Goal: Task Accomplishment & Management: Use online tool/utility

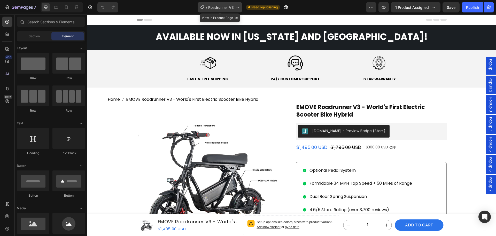
click at [238, 8] on icon at bounding box center [237, 7] width 5 height 5
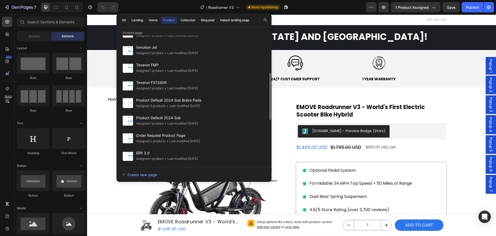
scroll to position [226, 0]
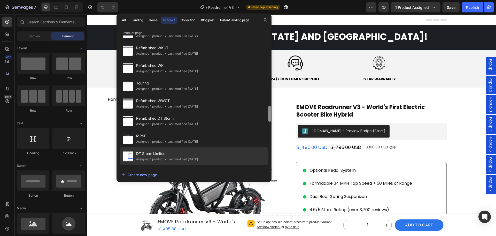
drag, startPoint x: 271, startPoint y: 83, endPoint x: 264, endPoint y: 162, distance: 79.1
click at [264, 162] on div "Roadrunner V3 Assigned 1 product • Last modified [DATE] Rawrr Mantis Mini R Ass…" at bounding box center [194, 99] width 155 height 129
click at [218, 155] on div "Copy of Roadrunner Pro Assigned 0 product • Last modified [DATE]" at bounding box center [194, 156] width 149 height 18
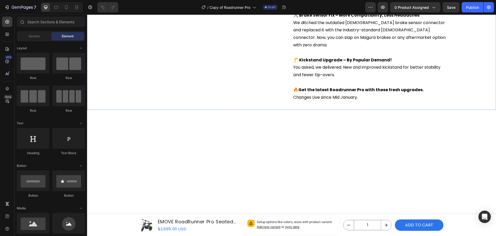
scroll to position [595, 0]
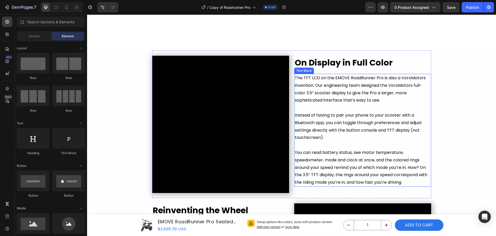
scroll to position [957, 0]
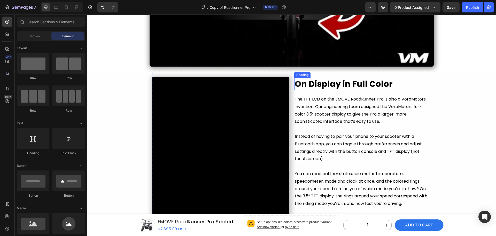
click at [349, 86] on strong "On Display in Full Color" at bounding box center [344, 84] width 98 height 12
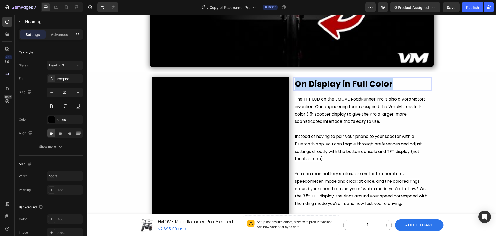
click at [349, 86] on strong "On Display in Full Color" at bounding box center [344, 84] width 98 height 12
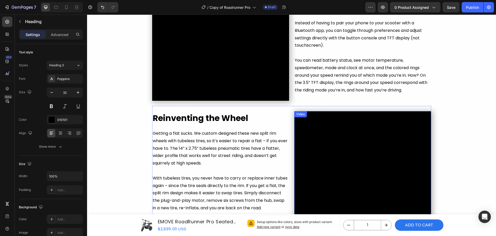
scroll to position [1086, 0]
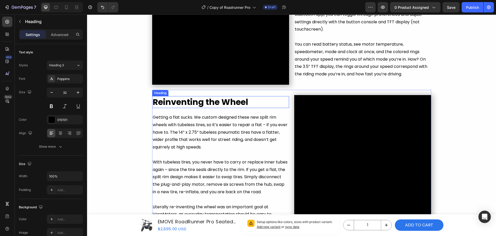
click at [206, 104] on strong "Reinventing the Wheel" at bounding box center [201, 102] width 96 height 12
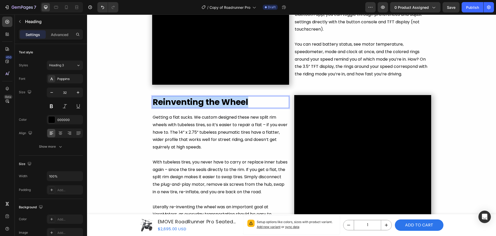
click at [207, 104] on strong "Reinventing the Wheel" at bounding box center [201, 102] width 96 height 12
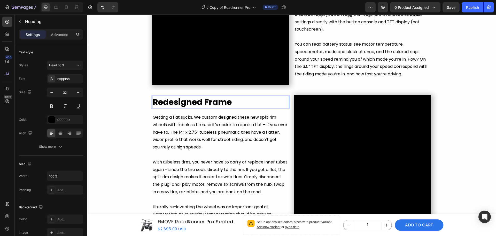
click at [202, 103] on strong "Redesigned Frame" at bounding box center [192, 102] width 79 height 12
click at [268, 104] on p "Redesigned Tubular Frame" at bounding box center [221, 101] width 136 height 11
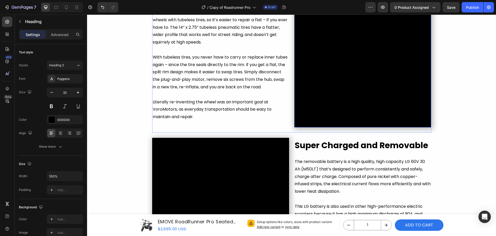
scroll to position [1241, 0]
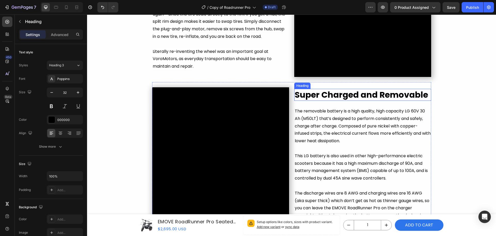
click at [357, 96] on strong "Super Charged and Removable" at bounding box center [361, 95] width 133 height 12
click at [335, 94] on strong "Bigger is always Better" at bounding box center [343, 95] width 97 height 12
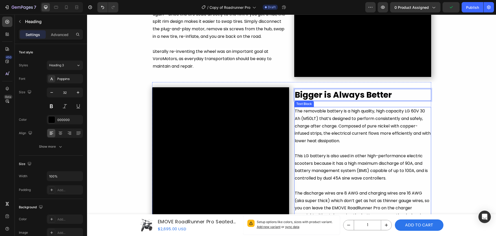
click at [351, 139] on p "The removable battery is a high quality, high capacity LG 60V 30 Ah (M50LT) tha…" at bounding box center [363, 125] width 136 height 37
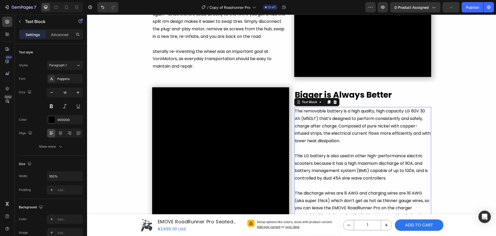
click at [351, 139] on p "The removable battery is a high quality, high capacity LG 60V 30 Ah (M50LT) tha…" at bounding box center [363, 125] width 136 height 37
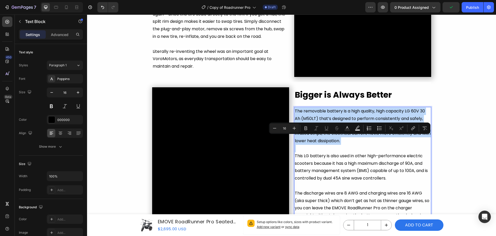
click at [351, 139] on p "The removable battery is a high quality, high capacity LG 60V 30 Ah (M50LT) tha…" at bounding box center [363, 125] width 136 height 37
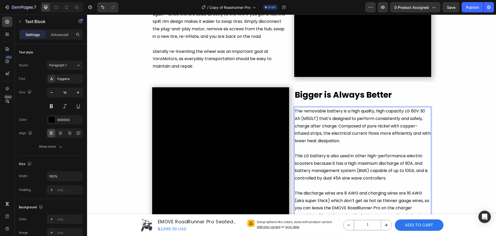
scroll to position [1254, 0]
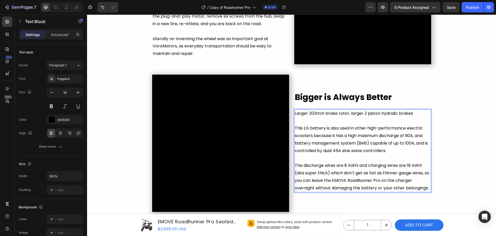
click at [392, 110] on p "Larger 203mm brake rotor, larger 2 piston hydralic brakes" at bounding box center [363, 113] width 136 height 7
click at [421, 111] on p "Larger 203mm brake rotor, larger 2 piston hydraulic brakes" at bounding box center [363, 113] width 136 height 7
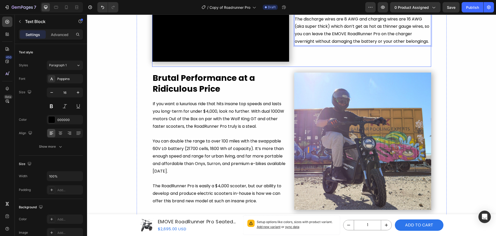
scroll to position [1405, 0]
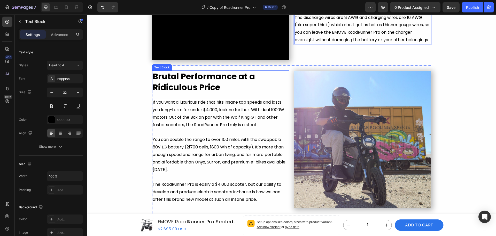
click at [219, 85] on p "Brutal Performance at a Ridiculous Price" at bounding box center [221, 81] width 136 height 21
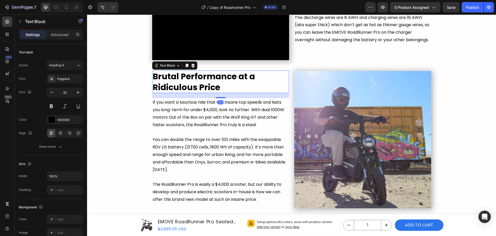
click at [219, 85] on p "Brutal Performance at a Ridiculous Price" at bounding box center [221, 81] width 136 height 21
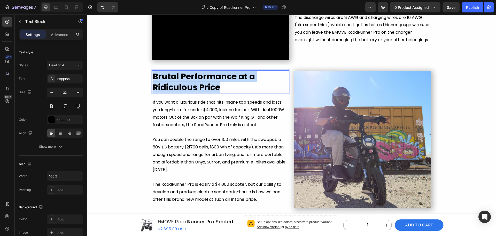
click at [219, 85] on p "Brutal Performance at a Ridiculous Price" at bounding box center [221, 81] width 136 height 21
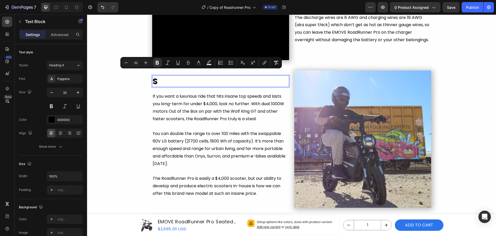
scroll to position [1410, 0]
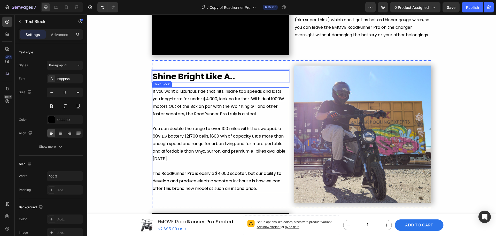
click at [228, 99] on span "If you want a luxurious ride that hits insane top speeds and lasts you long-ter…" at bounding box center [219, 102] width 132 height 28
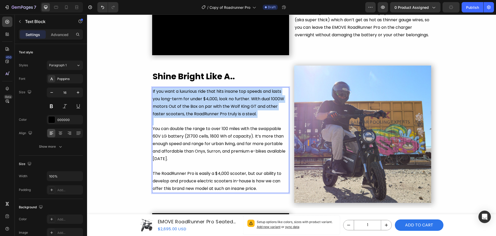
click at [228, 99] on span "If you want a luxurious ride that hits insane top speeds and lasts you long-ter…" at bounding box center [219, 102] width 132 height 28
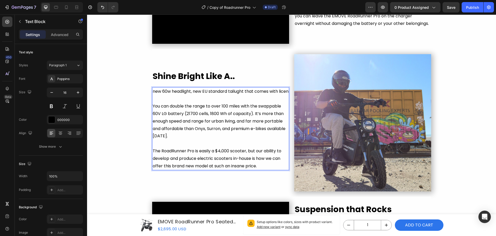
scroll to position [1418, 0]
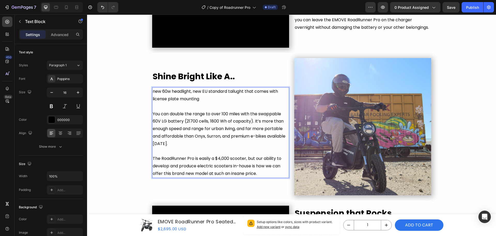
click at [235, 90] on span "new 60w headlight, new EU standard tailught that comes with license plate mount…" at bounding box center [215, 94] width 125 height 13
click at [237, 91] on span "new 60w headlight, new EU standard tailught that comes with license plate mount…" at bounding box center [215, 94] width 125 height 13
click at [209, 99] on p "new 60w headlight, new EU standard taillight that comes with license plate moun…" at bounding box center [221, 95] width 136 height 15
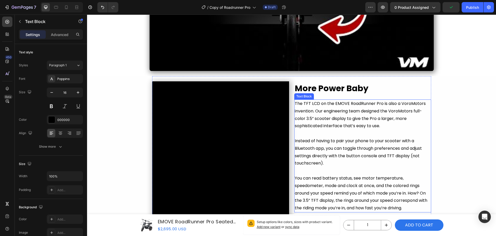
click at [386, 119] on span "The TFT LCD on the EMOVE RoadRunner Pro is also a VoroMotors invention. Our eng…" at bounding box center [360, 114] width 131 height 28
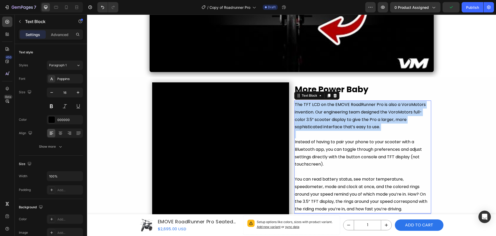
click at [386, 119] on span "The TFT LCD on the EMOVE RoadRunner Pro is also a VoroMotors invention. Our eng…" at bounding box center [360, 115] width 131 height 28
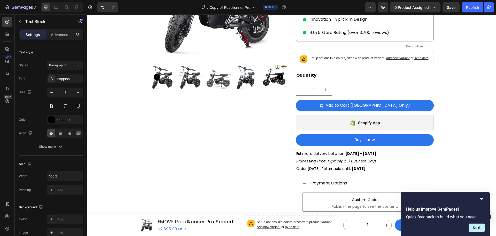
scroll to position [150, 0]
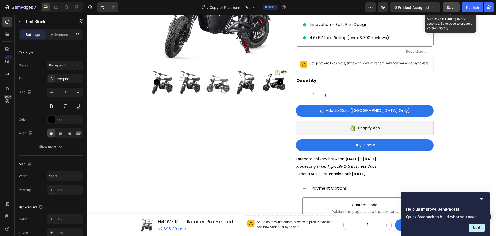
click at [451, 9] on span "Save" at bounding box center [451, 7] width 9 height 4
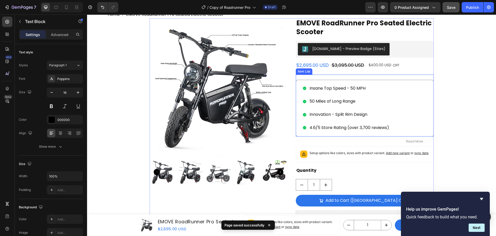
scroll to position [46, 0]
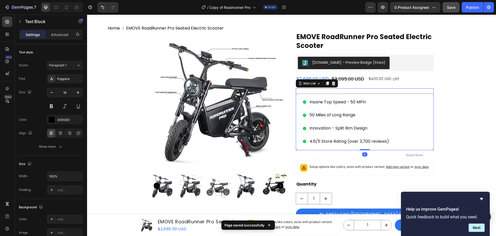
click at [416, 107] on div "Insane Top Speed - 50 MPH 50 Miles of Long Range Innovation - Split Rim Design …" at bounding box center [365, 121] width 138 height 57
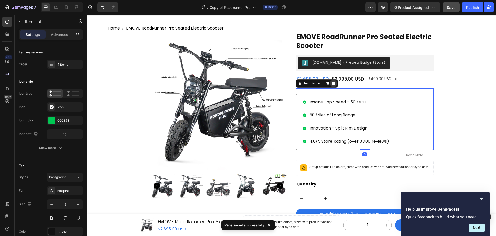
click at [332, 83] on icon at bounding box center [333, 83] width 3 height 4
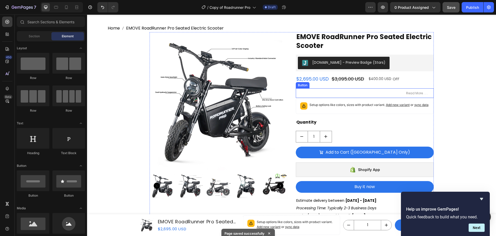
click at [389, 92] on div "Read More . . . Button" at bounding box center [365, 93] width 138 height 10
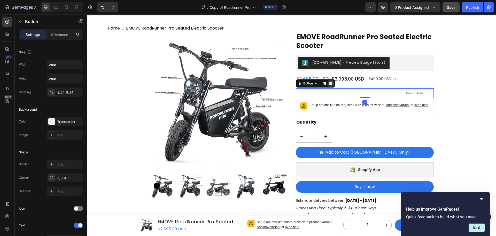
click at [329, 83] on icon at bounding box center [330, 83] width 3 height 4
